Goal: Information Seeking & Learning: Learn about a topic

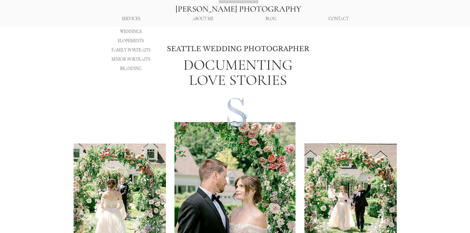
click at [136, 32] on p "WEDDINGS" at bounding box center [131, 31] width 26 height 9
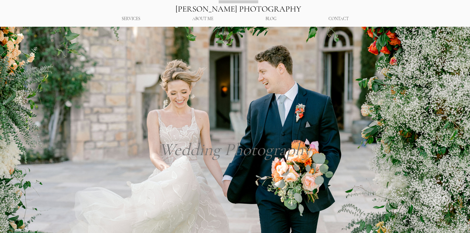
click at [269, 20] on p "BLOG" at bounding box center [270, 19] width 17 height 12
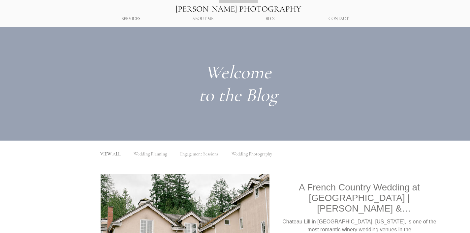
scroll to position [30, 0]
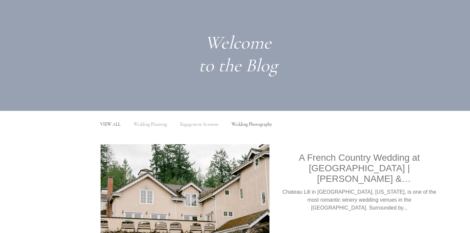
click at [241, 126] on link "Wedding Photography" at bounding box center [251, 124] width 41 height 6
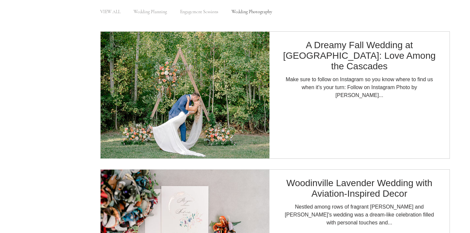
scroll to position [141, 0]
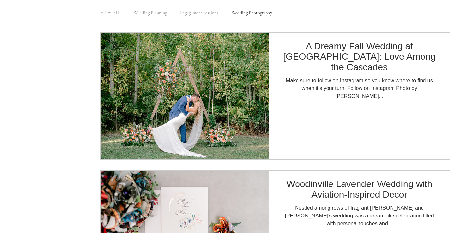
click at [204, 115] on img "Blog feed" at bounding box center [184, 95] width 169 height 127
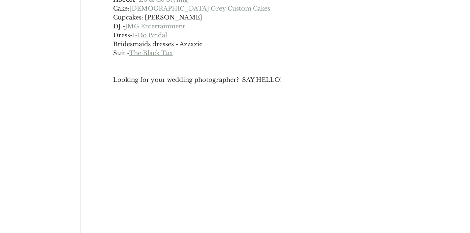
scroll to position [4768, 0]
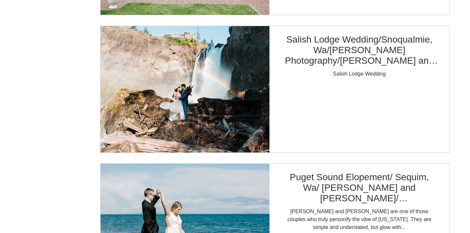
scroll to position [2212, 0]
click at [208, 100] on img "Blog feed" at bounding box center [184, 88] width 169 height 127
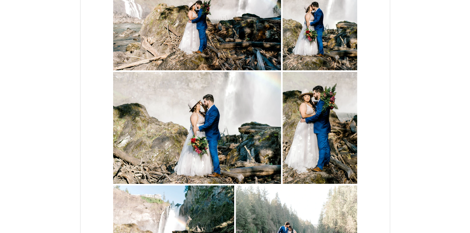
scroll to position [1242, 0]
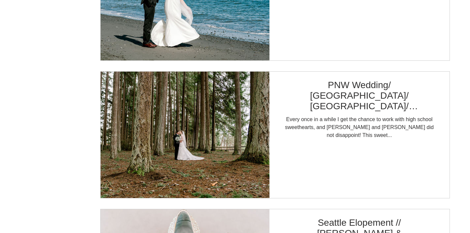
scroll to position [2478, 0]
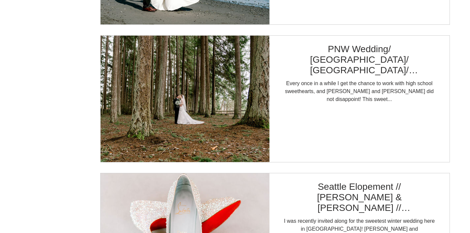
click at [213, 117] on img "Blog feed" at bounding box center [184, 98] width 169 height 127
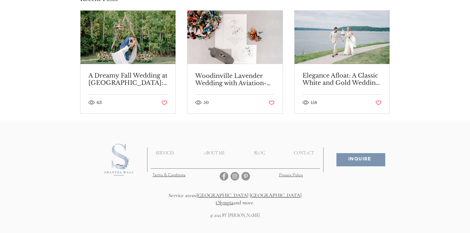
scroll to position [1684, 0]
click at [352, 86] on link "Elegance Afloat: A Classic White and Gold Wedding for [PERSON_NAME] and [PERSON…" at bounding box center [341, 79] width 79 height 15
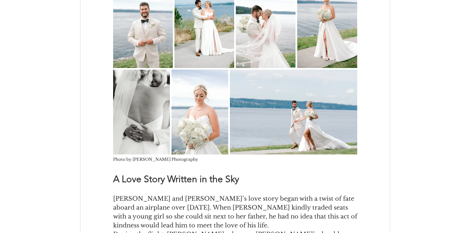
scroll to position [1262, 0]
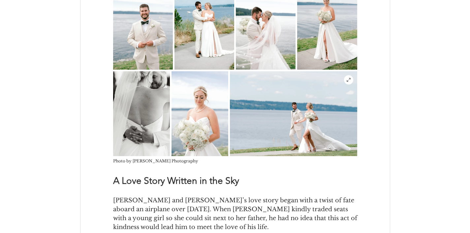
click at [276, 103] on img "main content" at bounding box center [293, 113] width 127 height 85
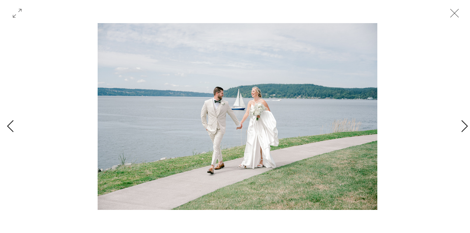
scroll to position [0, 8229]
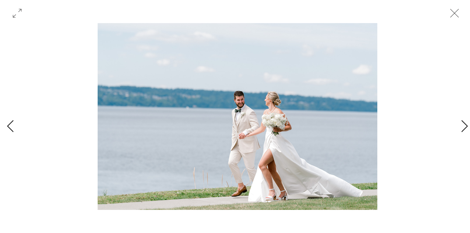
click at [450, 10] on icon "Close" at bounding box center [454, 13] width 20 height 20
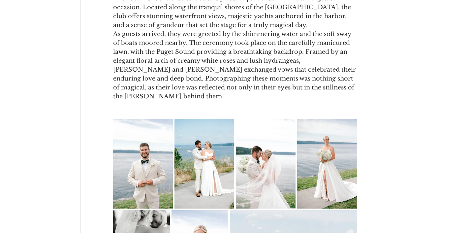
scroll to position [1195, 0]
